Goal: Find specific page/section: Find specific page/section

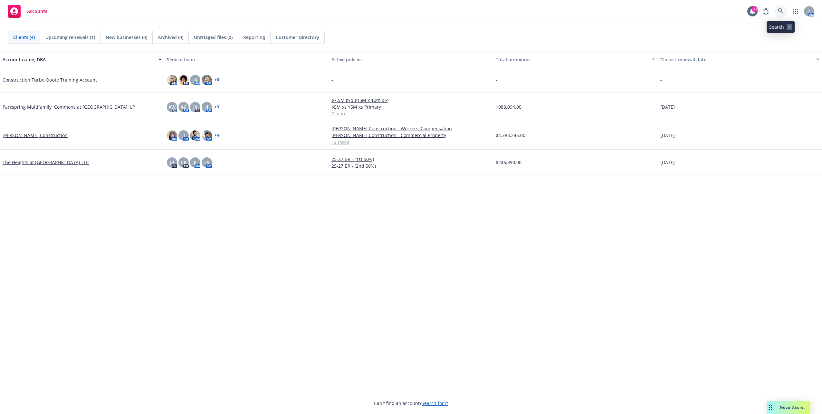
click at [781, 11] on icon at bounding box center [780, 10] width 5 height 5
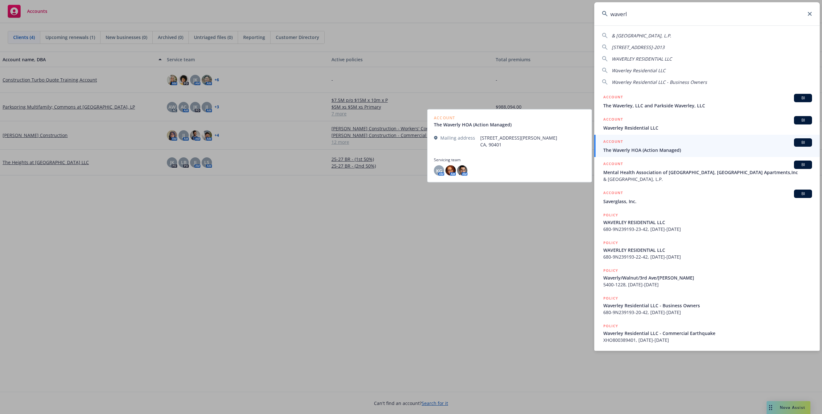
type input "waverl"
click at [693, 149] on span "The Waverly HOA (Action Managed)" at bounding box center [707, 150] width 209 height 7
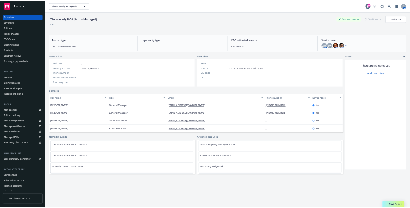
scroll to position [17, 0]
